Goal: Task Accomplishment & Management: Use online tool/utility

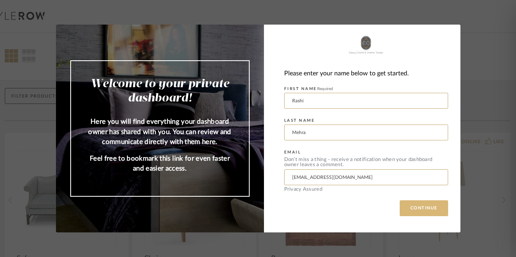
click at [423, 214] on button "CONTINUE" at bounding box center [424, 208] width 48 height 16
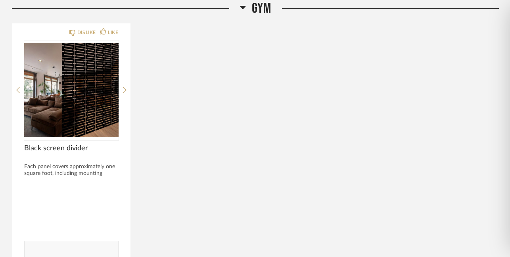
scroll to position [123, 0]
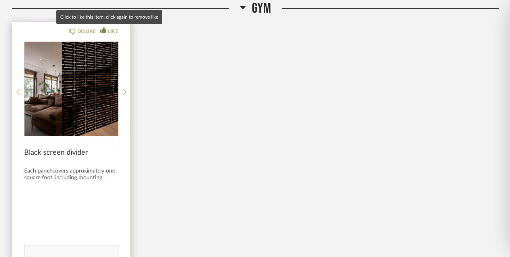
click at [110, 29] on div "LIKE" at bounding box center [113, 31] width 10 height 8
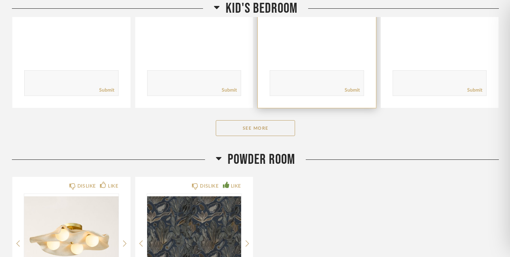
scroll to position [632, 0]
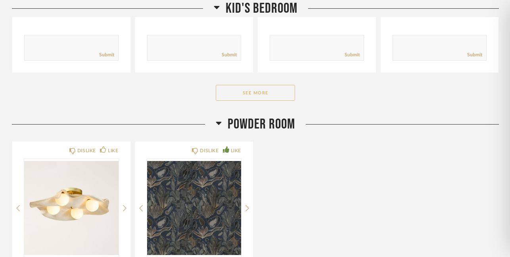
click at [265, 90] on button "See More" at bounding box center [255, 93] width 79 height 16
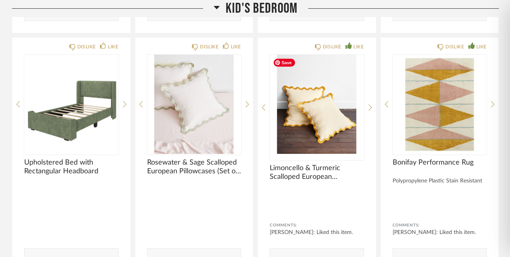
scroll to position [1192, 0]
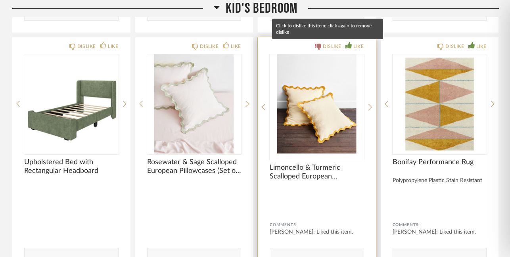
click at [329, 44] on div "DISLIKE" at bounding box center [332, 46] width 19 height 8
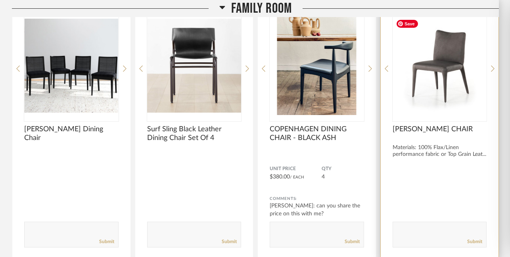
scroll to position [3050, 0]
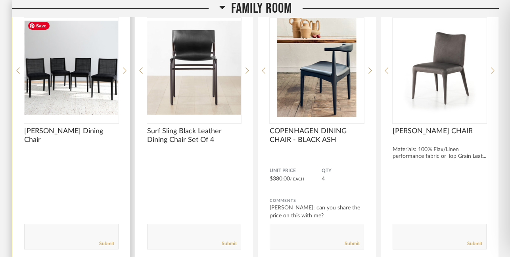
click at [54, 73] on img "0" at bounding box center [71, 67] width 94 height 99
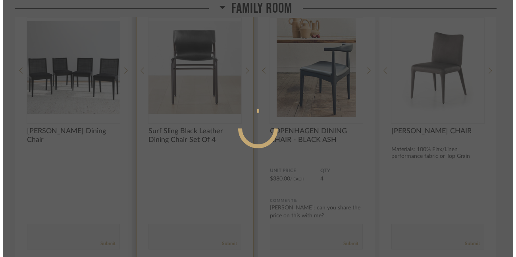
scroll to position [0, 0]
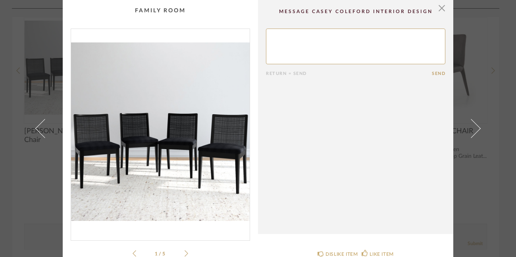
click at [221, 161] on img "0" at bounding box center [160, 131] width 179 height 205
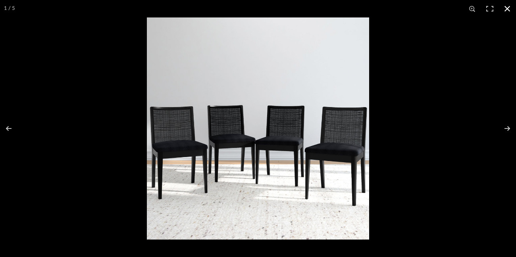
click at [509, 8] on button at bounding box center [506, 8] width 17 height 17
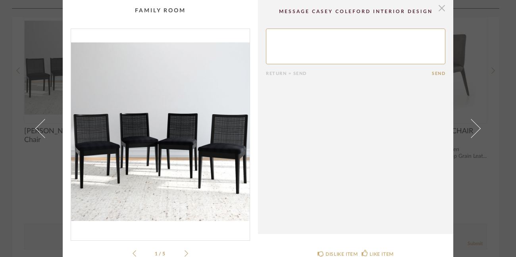
click at [437, 10] on span "button" at bounding box center [442, 8] width 16 height 16
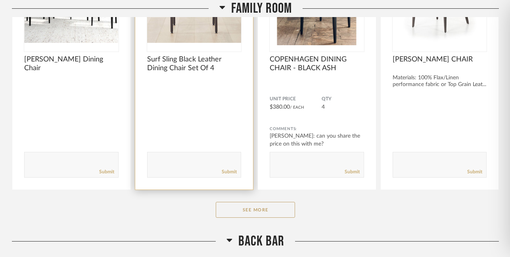
scroll to position [3186, 0]
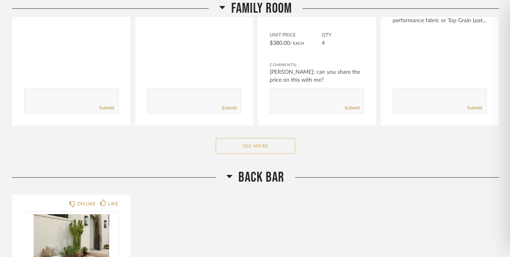
click at [235, 146] on button "See More" at bounding box center [255, 146] width 79 height 16
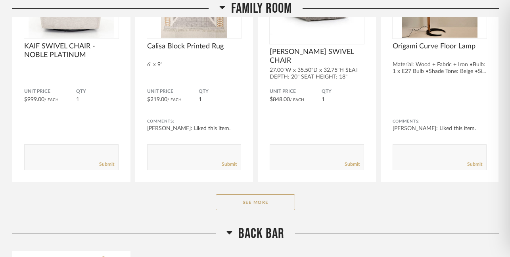
scroll to position [4201, 0]
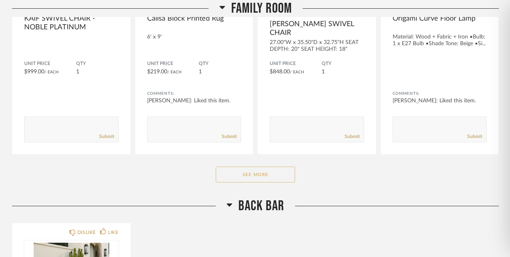
click at [255, 170] on button "See More" at bounding box center [255, 175] width 79 height 16
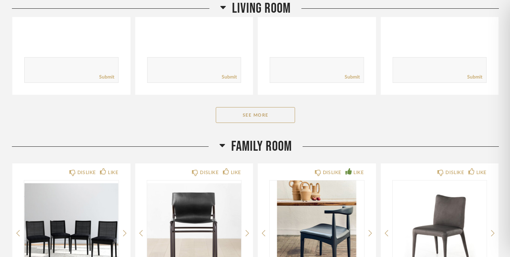
scroll to position [2926, 0]
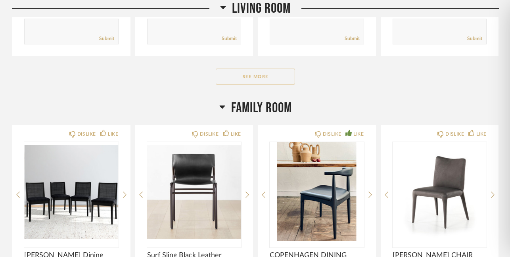
click at [244, 79] on button "See More" at bounding box center [255, 77] width 79 height 16
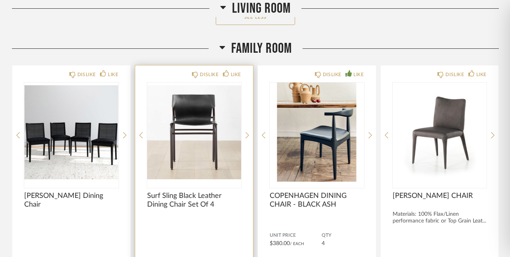
scroll to position [3727, 0]
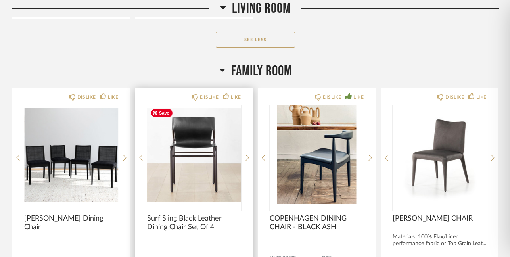
click at [198, 136] on img "0" at bounding box center [194, 154] width 94 height 99
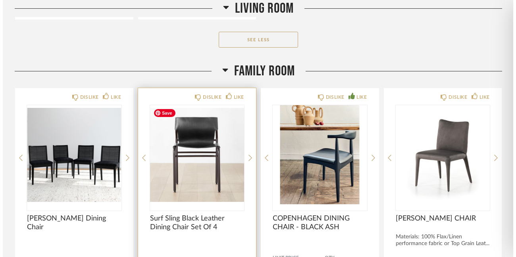
scroll to position [0, 0]
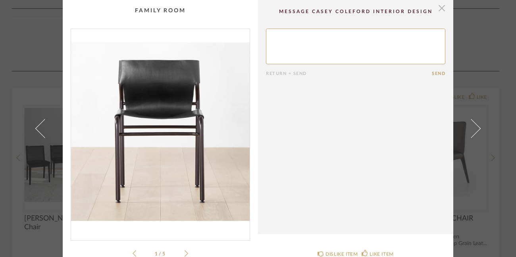
click at [437, 8] on span "button" at bounding box center [442, 8] width 16 height 16
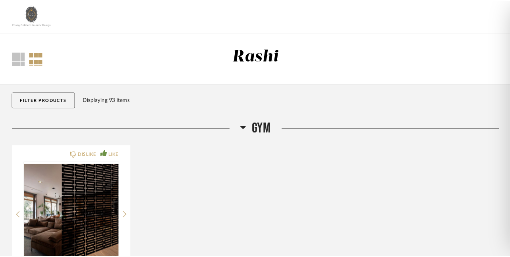
scroll to position [3727, 0]
